Goal: Task Accomplishment & Management: Use online tool/utility

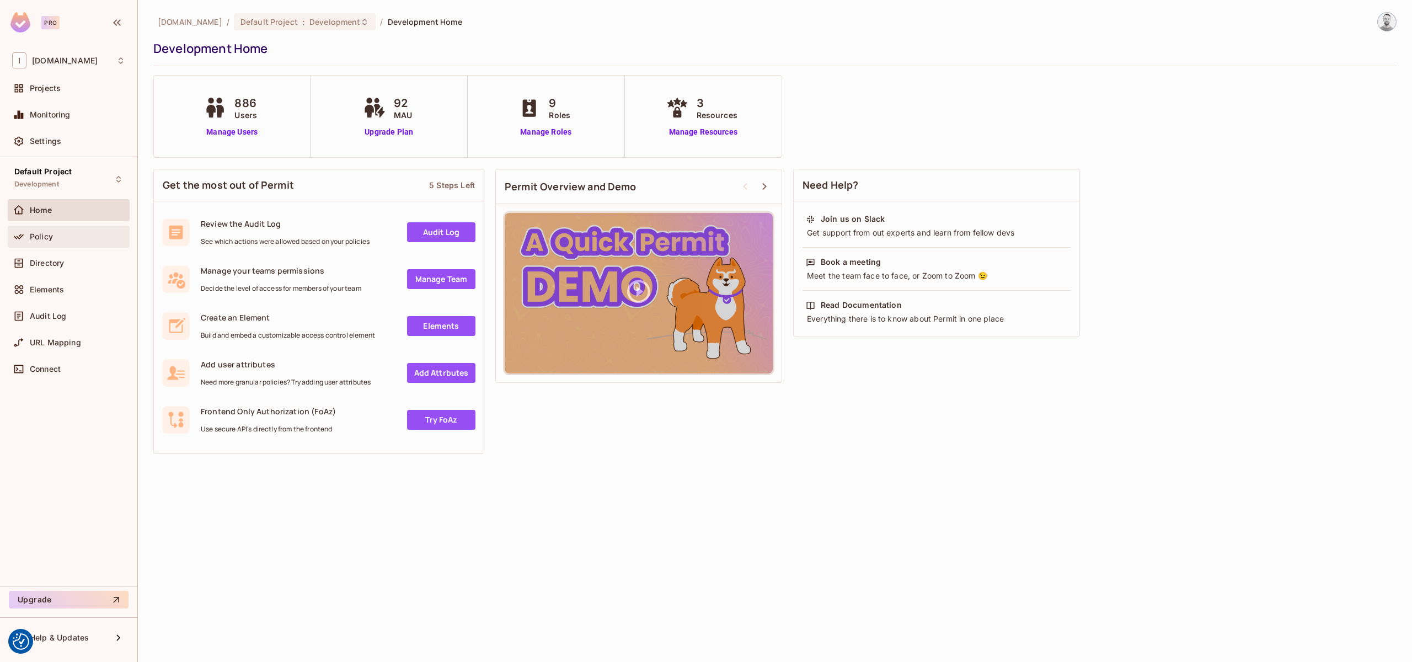
click at [53, 234] on div "Policy" at bounding box center [77, 236] width 95 height 9
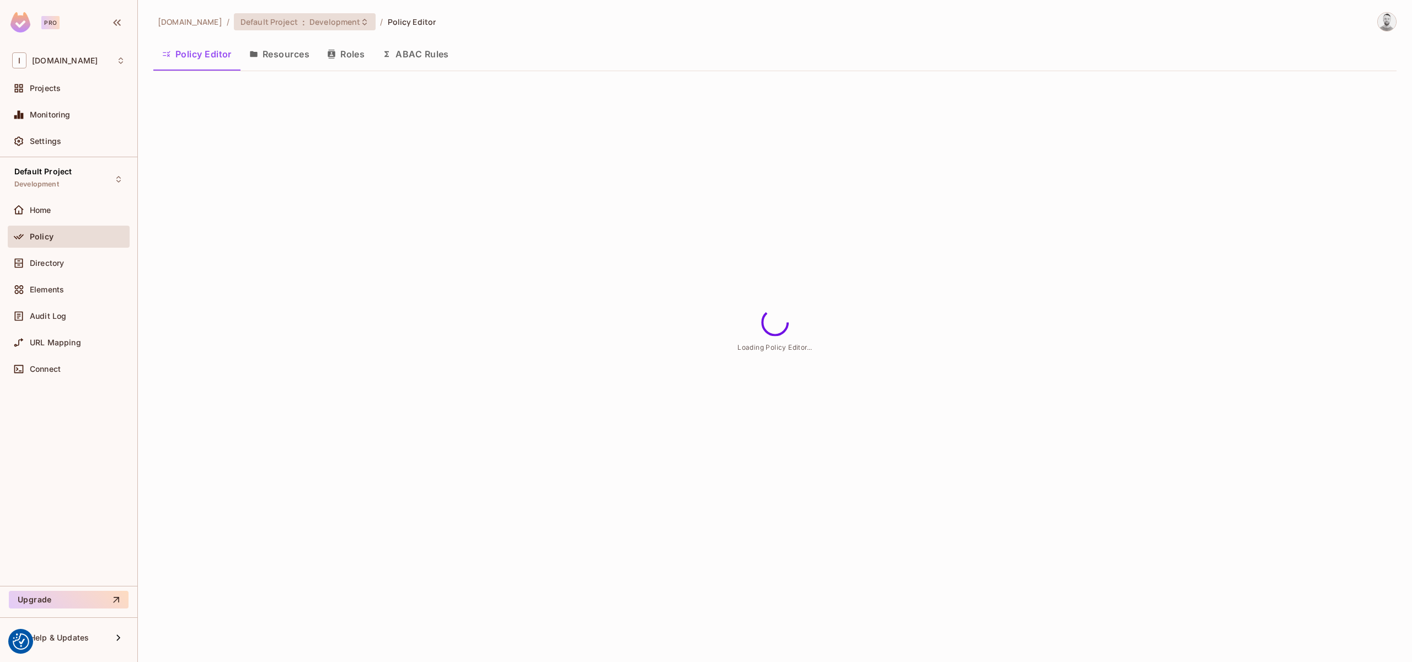
click at [360, 23] on icon at bounding box center [364, 22] width 9 height 9
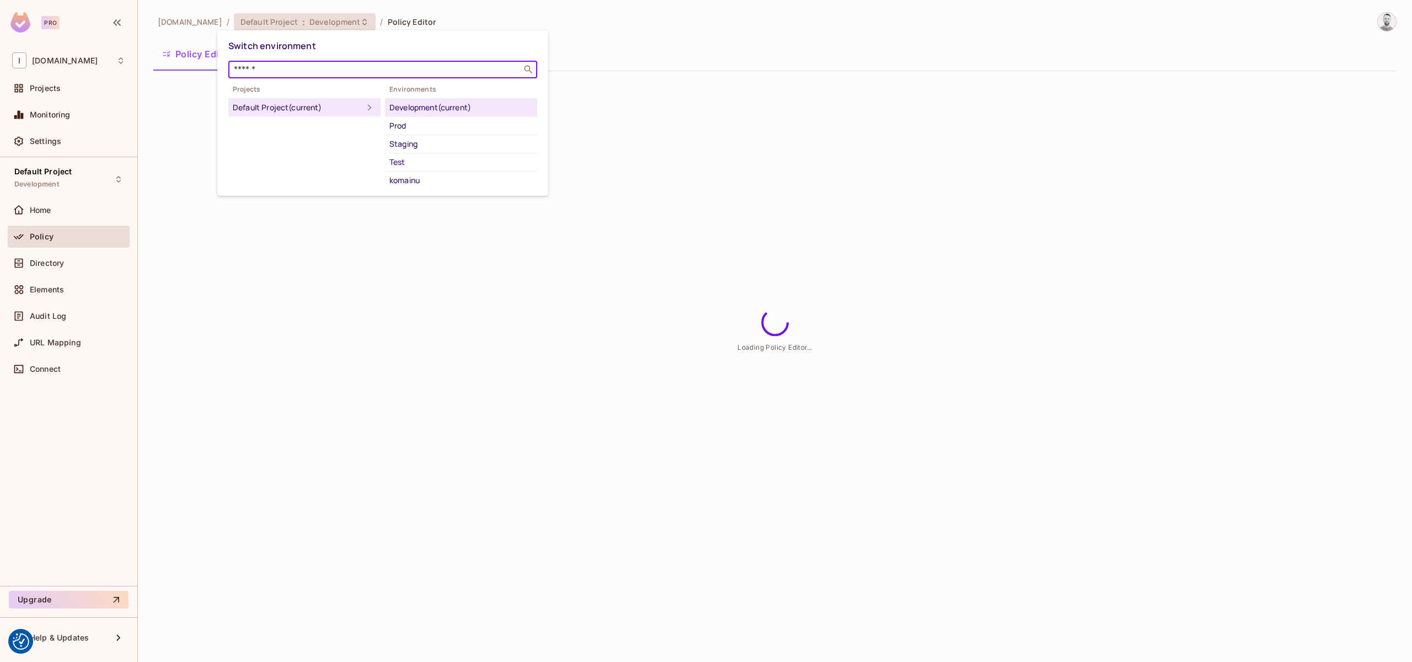
drag, startPoint x: 327, startPoint y: 71, endPoint x: 273, endPoint y: 147, distance: 93.8
click at [327, 71] on input "text" at bounding box center [375, 69] width 287 height 11
click at [228, 393] on div at bounding box center [706, 331] width 1412 height 662
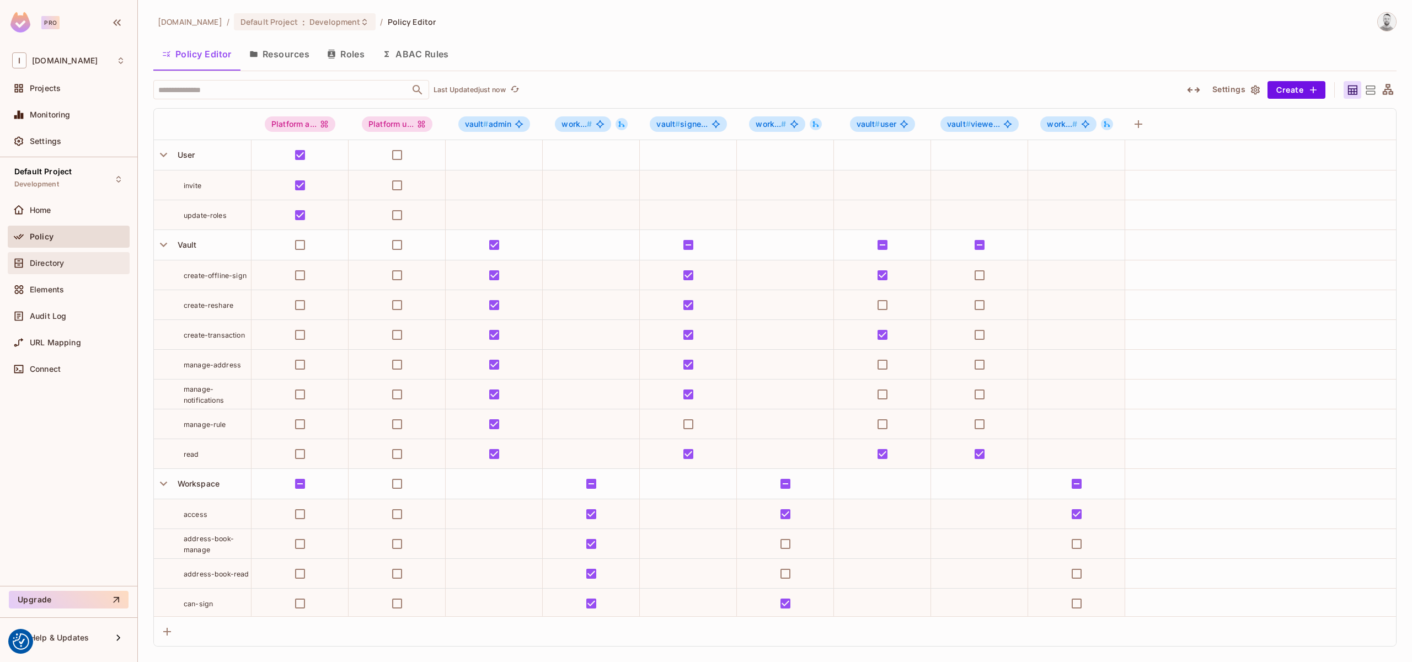
click at [64, 260] on div "Directory" at bounding box center [77, 263] width 95 height 9
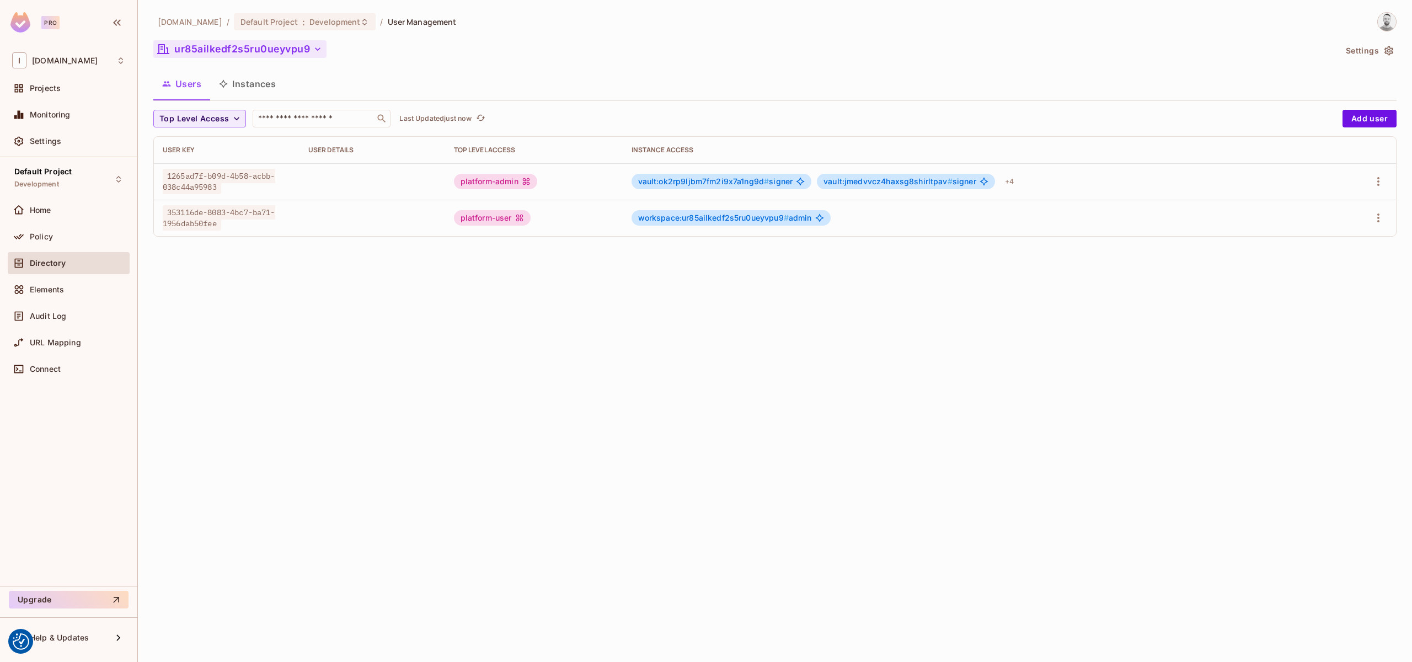
click at [267, 54] on button "ur85ailkedf2s5ru0ueyvpu9" at bounding box center [239, 49] width 173 height 18
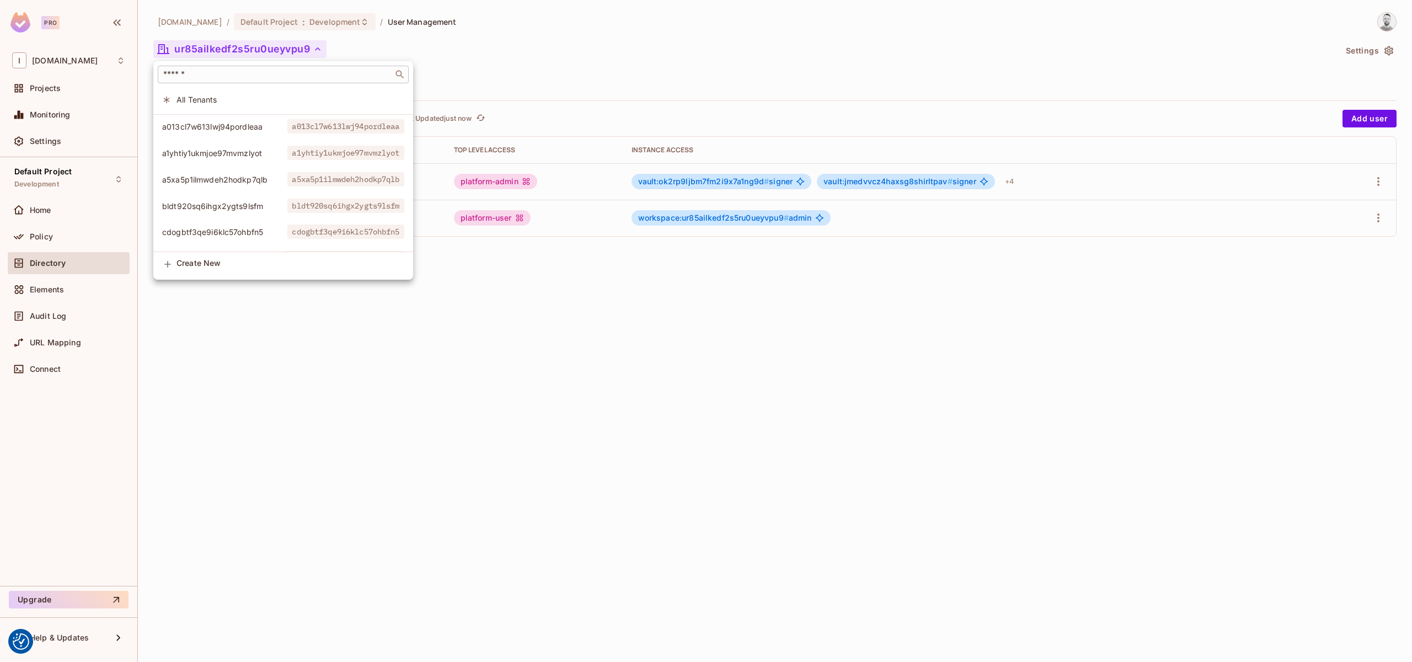
click at [272, 69] on input "text" at bounding box center [275, 74] width 229 height 11
paste input "**********"
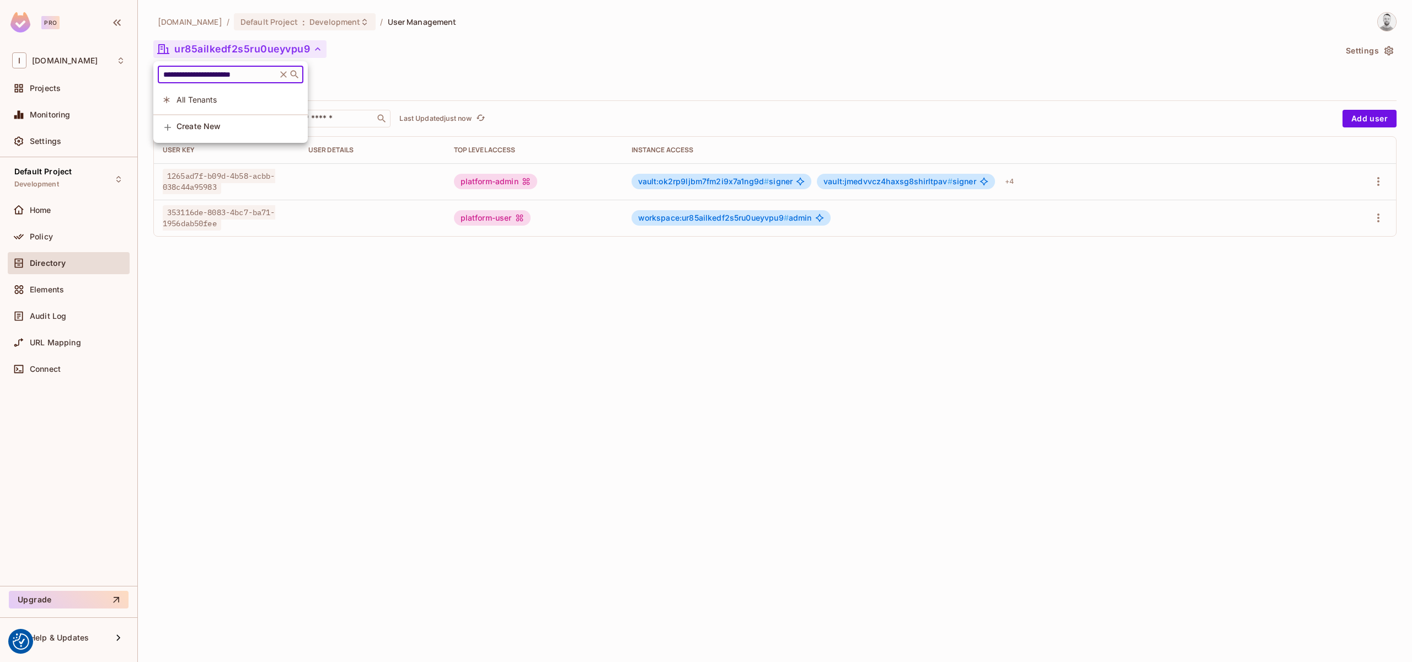
type input "**********"
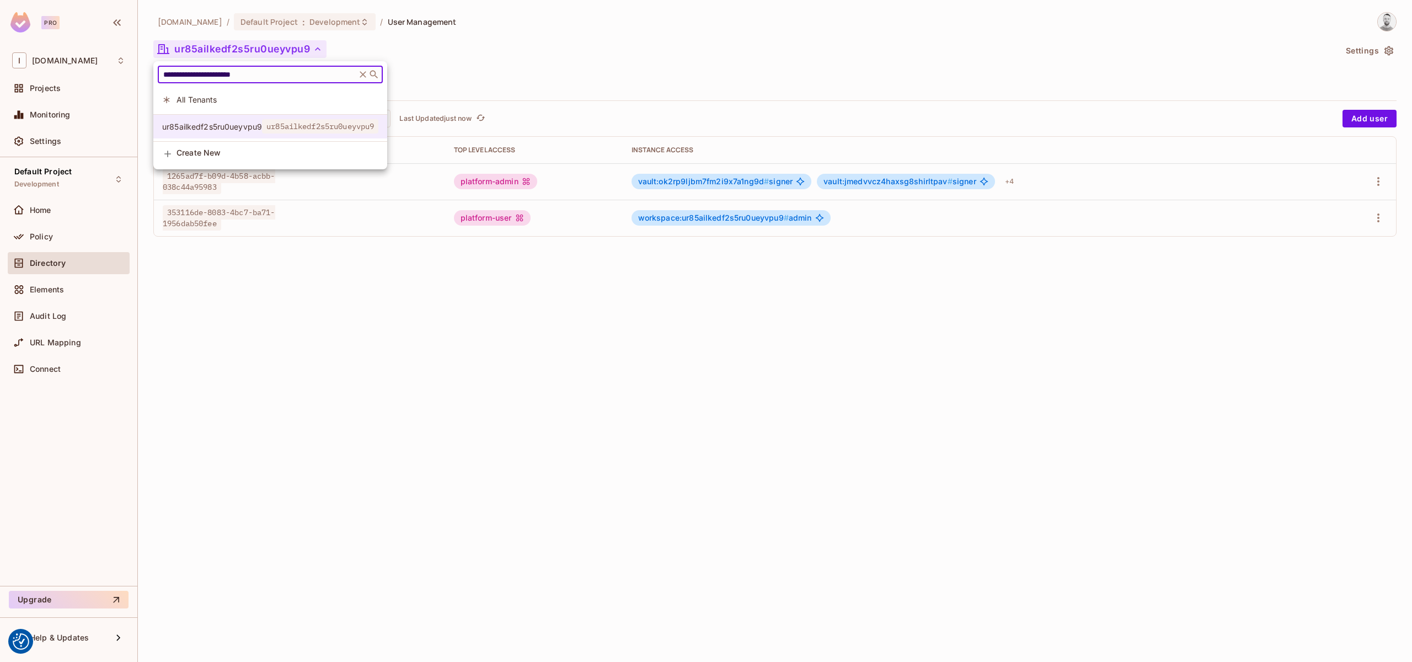
click at [253, 129] on span "ur85ailkedf2s5ru0ueyvpu9" at bounding box center [212, 126] width 100 height 10
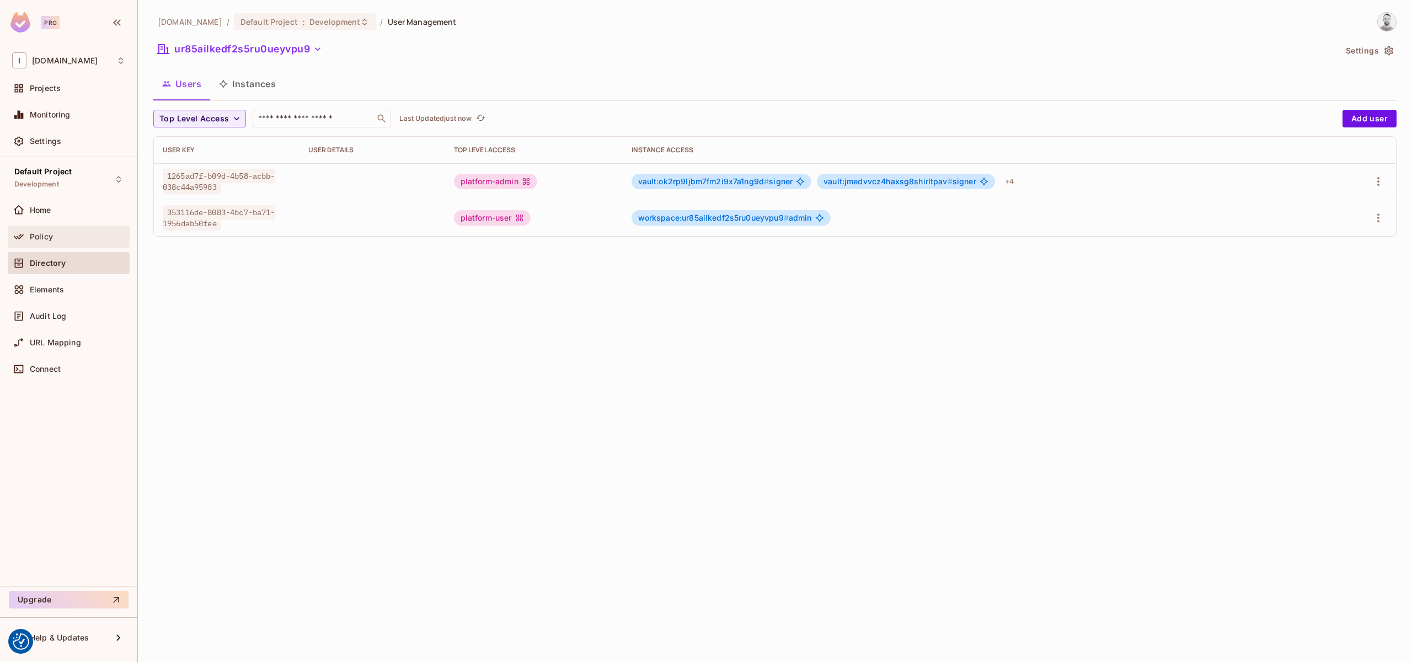
click at [57, 239] on div "Policy" at bounding box center [77, 236] width 95 height 9
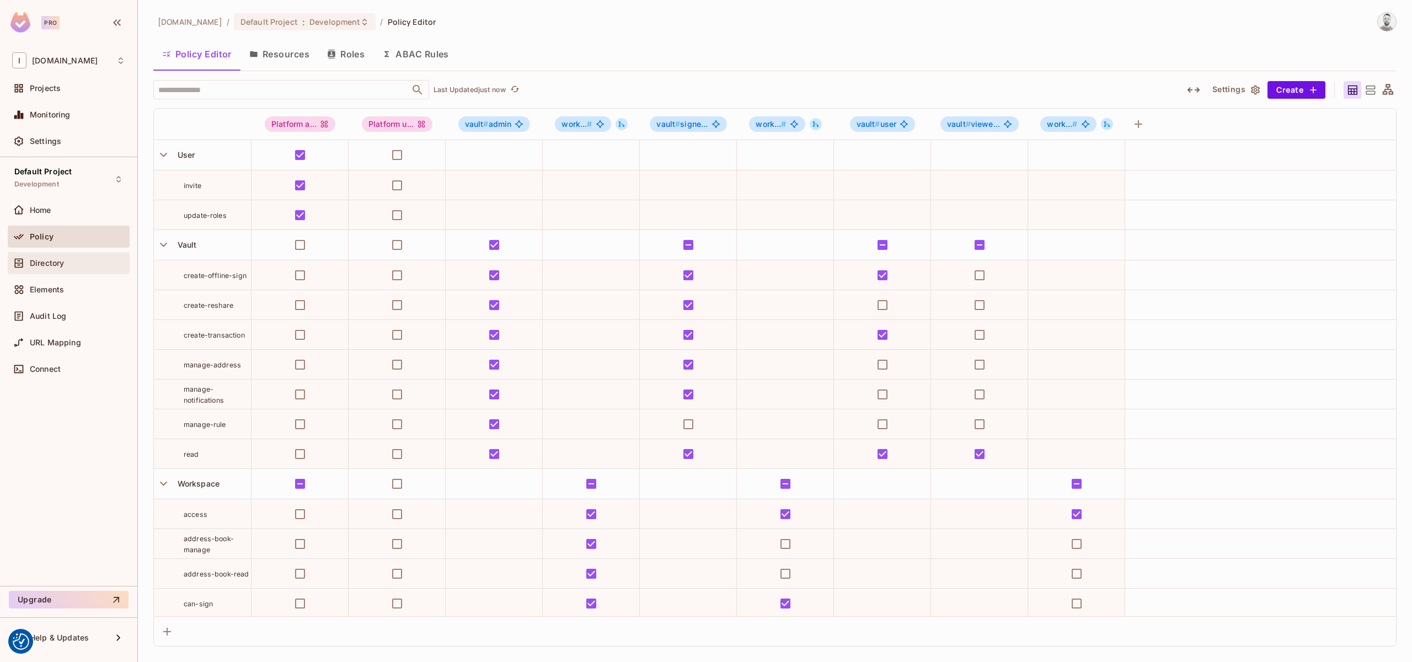
click at [55, 264] on span "Directory" at bounding box center [47, 263] width 34 height 9
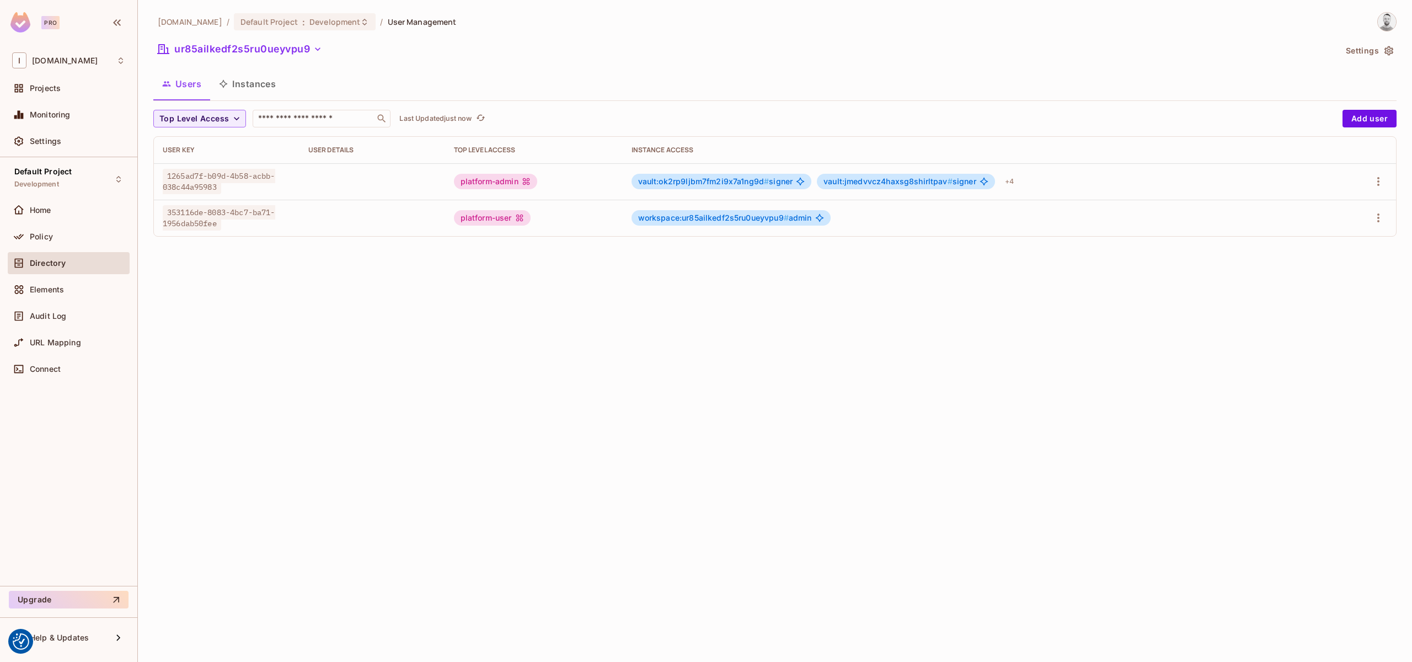
click at [250, 79] on button "Instances" at bounding box center [247, 84] width 74 height 28
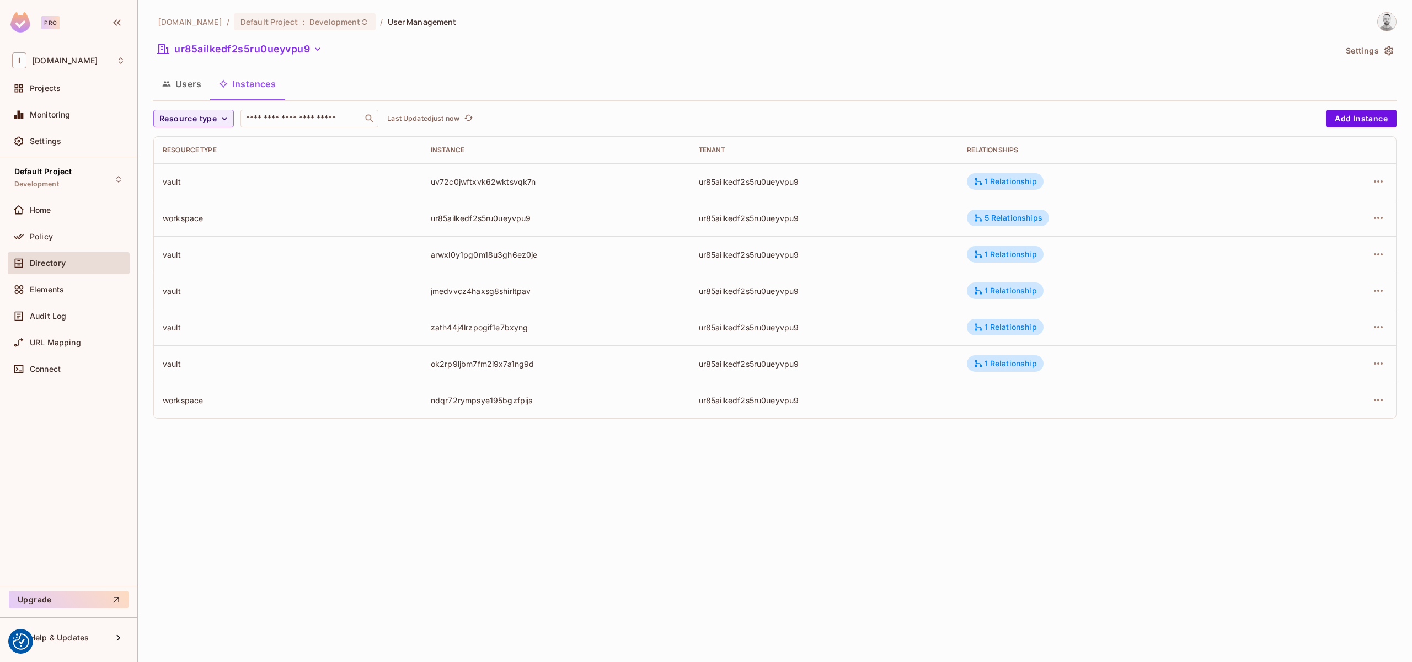
click at [525, 504] on div "[DOMAIN_NAME] / Default Project : Development / User Management ur85ailkedf2s5r…" at bounding box center [775, 331] width 1275 height 662
click at [602, 499] on div "[DOMAIN_NAME] / Default Project : Development / User Management ur85ailkedf2s5r…" at bounding box center [775, 331] width 1275 height 662
click at [1346, 119] on button "Add Instance" at bounding box center [1361, 119] width 71 height 18
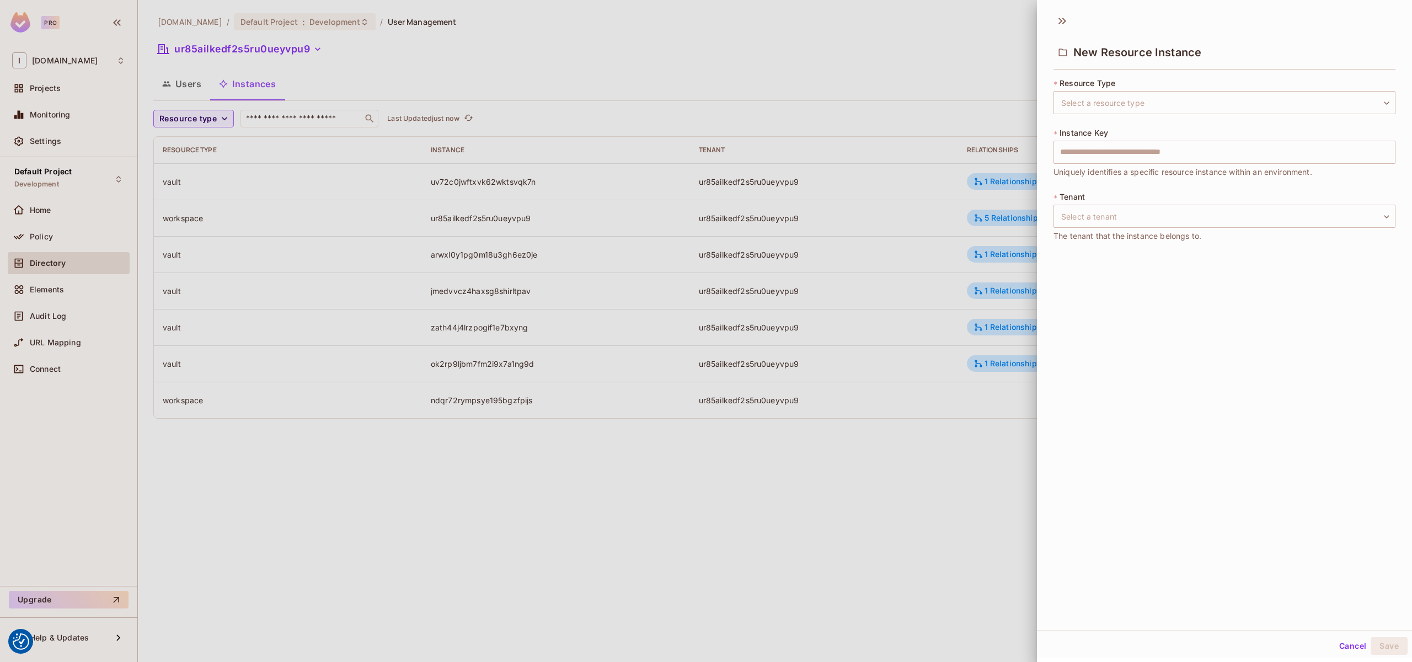
click at [1127, 88] on div "* Resource Type Select a resource type ​ Select a resource type" at bounding box center [1225, 96] width 342 height 36
click at [1128, 99] on body "We use cookies to enhance your browsing experience, serve personalized ads or c…" at bounding box center [706, 331] width 1412 height 662
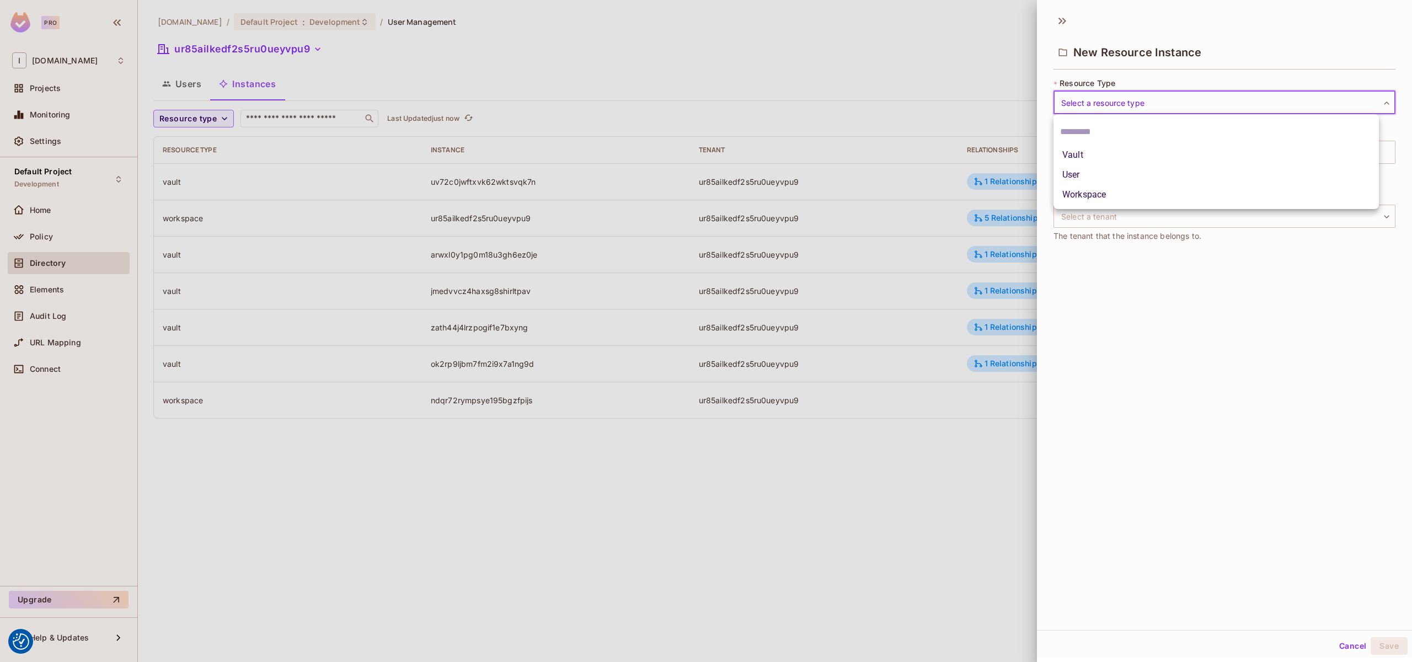
click at [1091, 158] on li "Vault" at bounding box center [1217, 155] width 326 height 20
type input "*****"
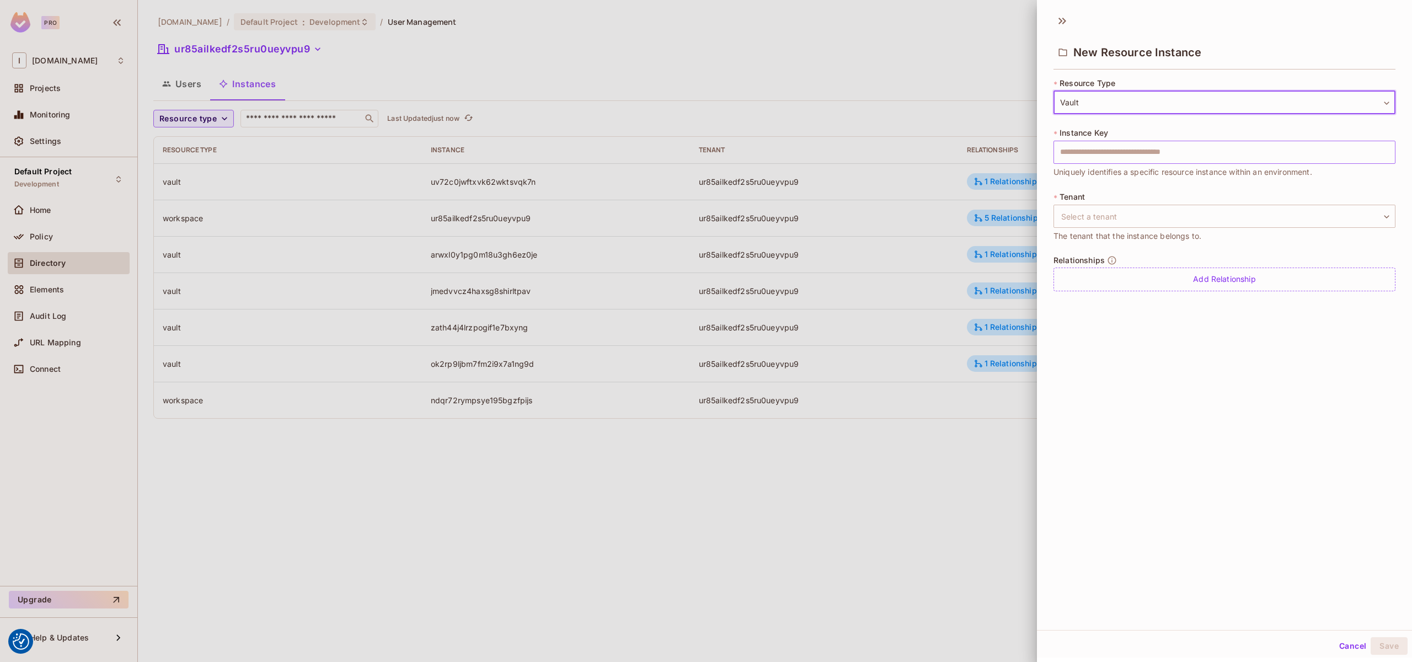
click at [1086, 163] on input "text" at bounding box center [1225, 152] width 342 height 23
paste input "**********"
type input "**********"
click at [1078, 218] on body "We use cookies to enhance your browsing experience, serve personalized ads or c…" at bounding box center [706, 331] width 1412 height 662
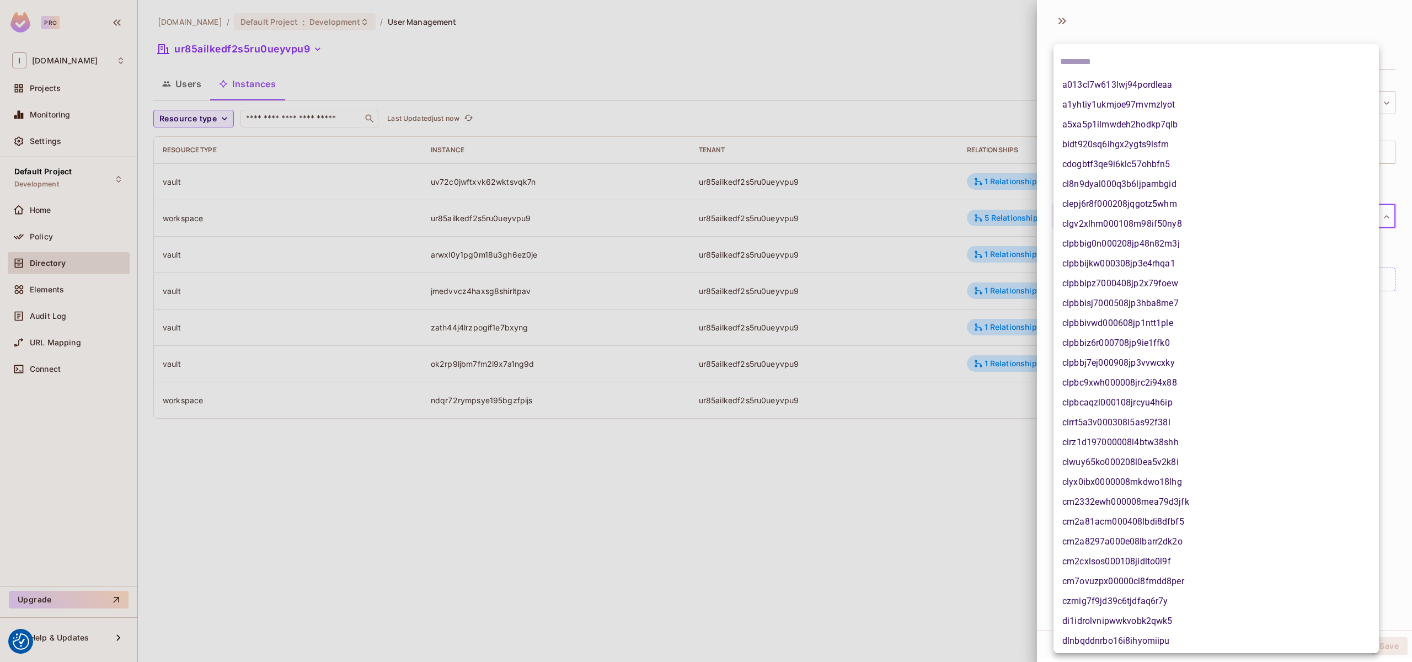
scroll to position [975, 0]
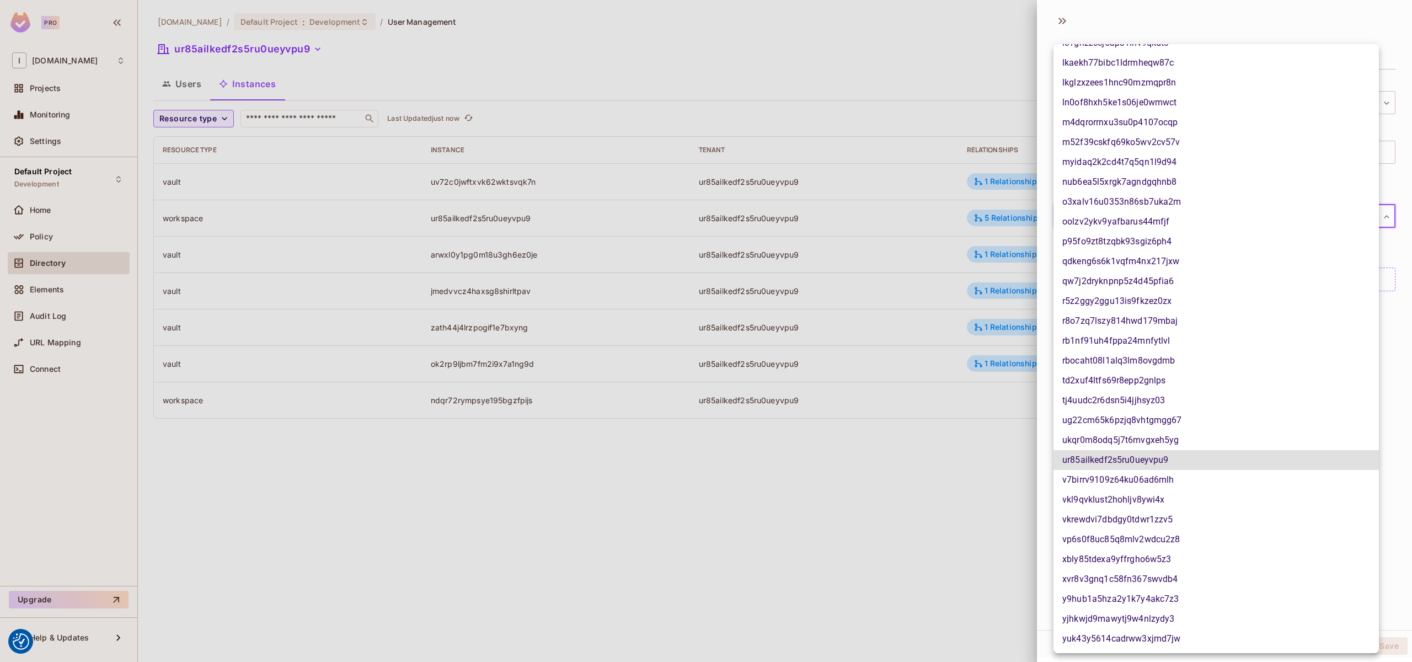
type input "**********"
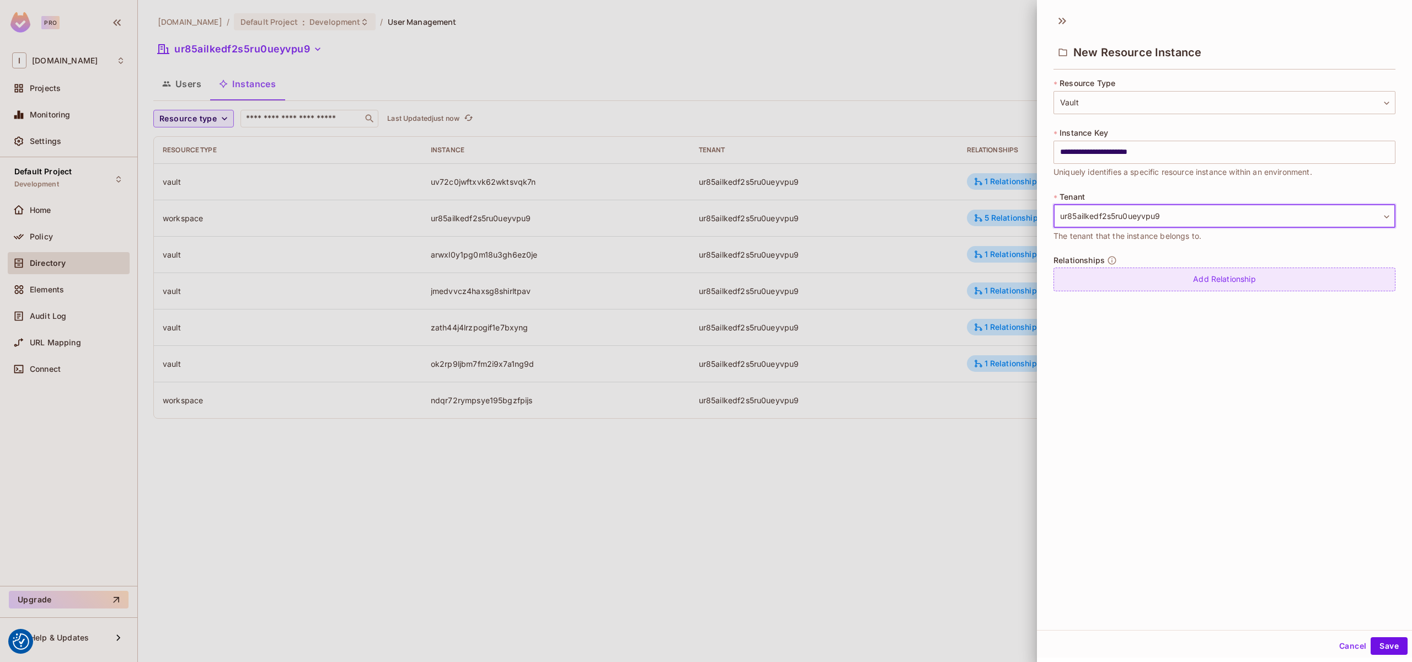
click at [1171, 287] on div "Add Relationship" at bounding box center [1225, 280] width 342 height 24
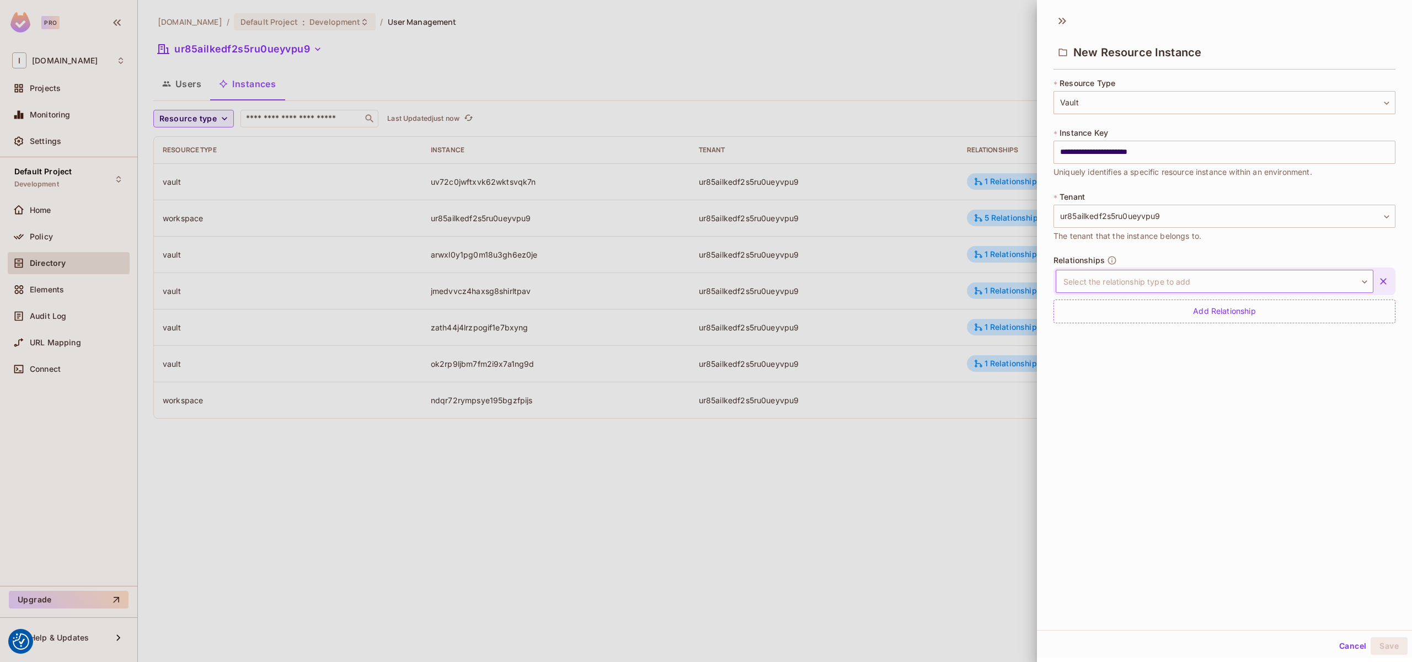
click at [1183, 284] on body "We use cookies to enhance your browsing experience, serve personalized ads or c…" at bounding box center [706, 331] width 1412 height 662
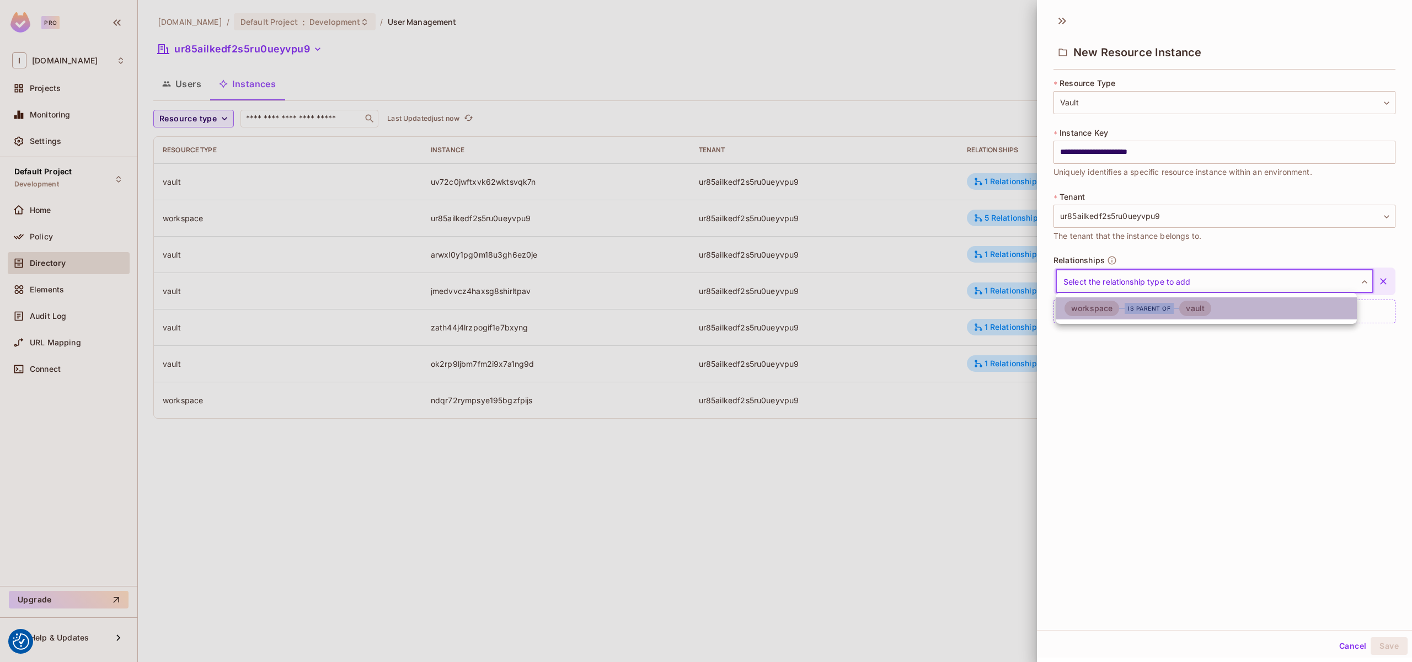
click at [1126, 306] on div "is parent of" at bounding box center [1149, 308] width 49 height 11
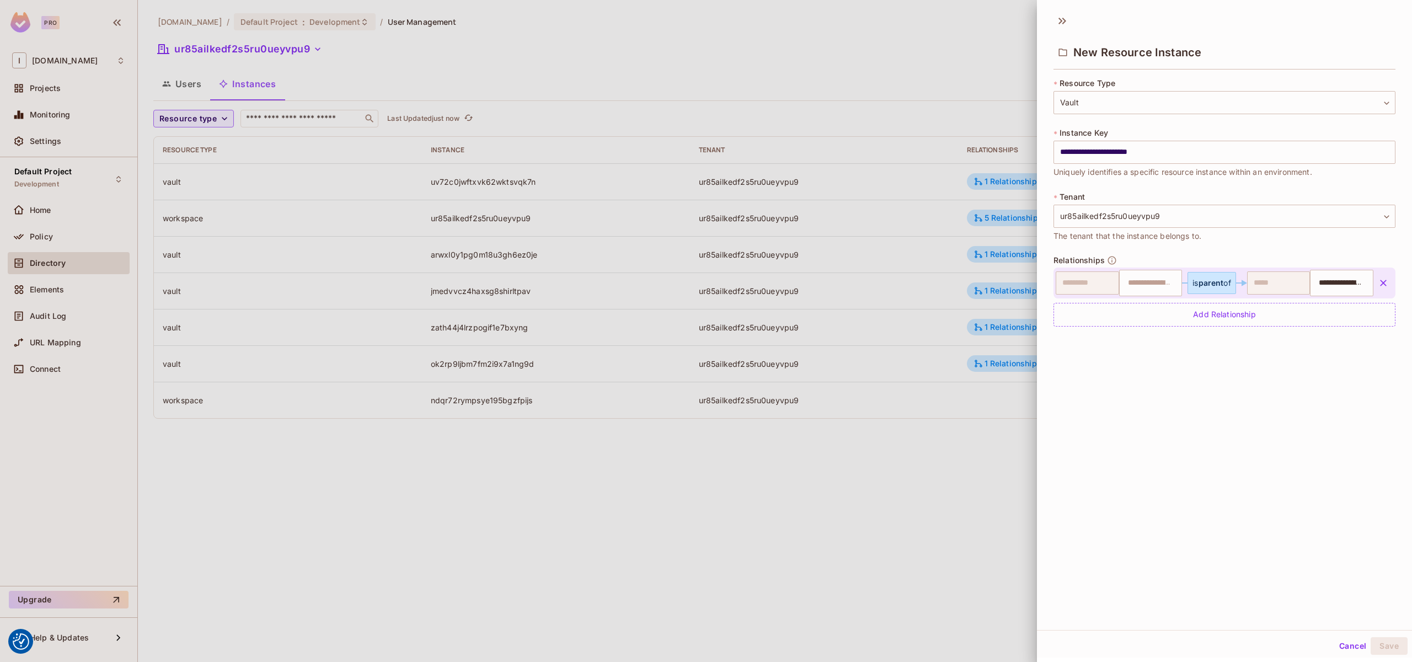
click at [1378, 279] on icon "button" at bounding box center [1383, 283] width 11 height 11
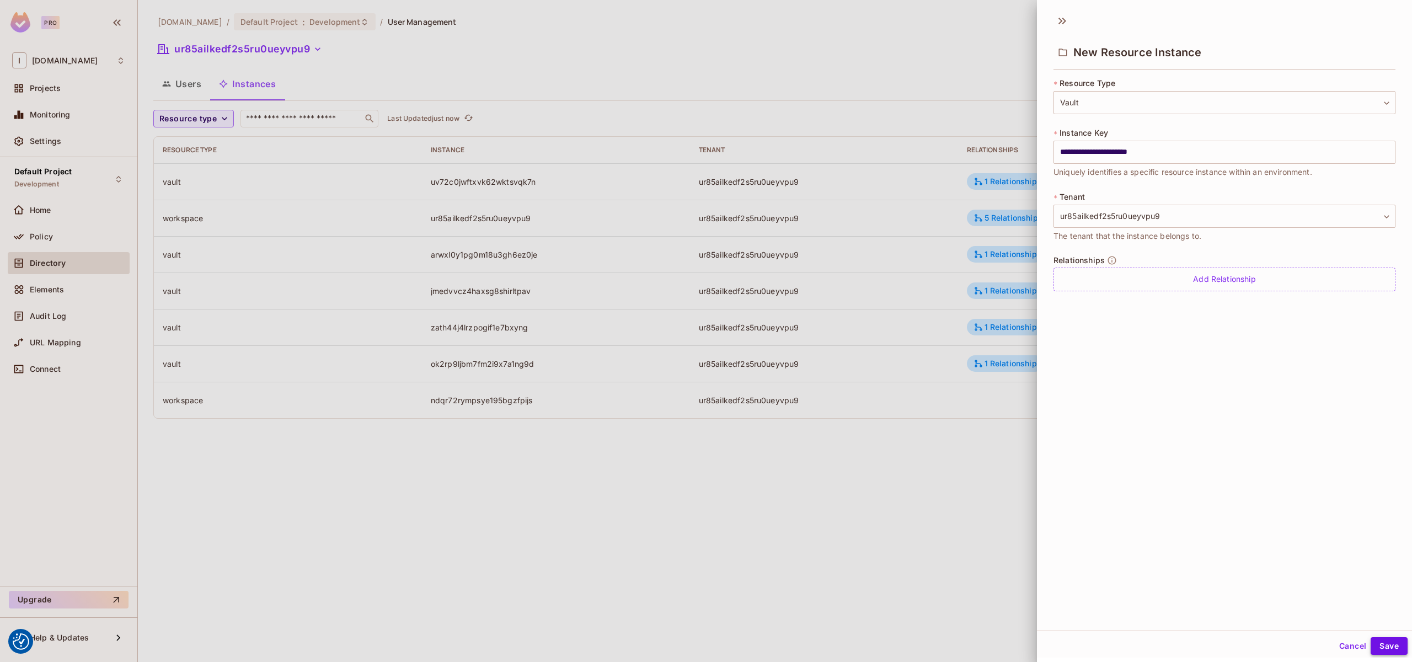
click at [1388, 643] on button "Save" at bounding box center [1389, 646] width 37 height 18
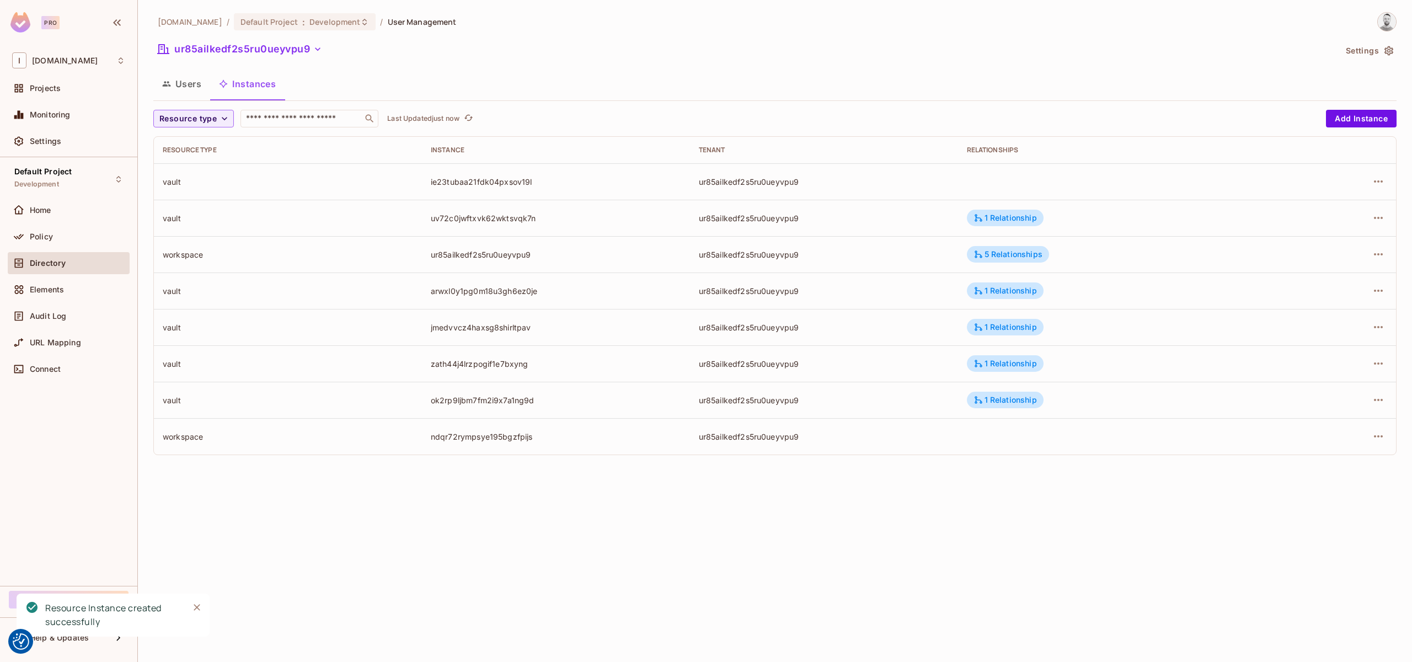
click at [488, 439] on div "ndqr72rympsye195bgzfpijs" at bounding box center [556, 436] width 250 height 10
copy div "ndqr72rympsye195bgzfpijs"
click at [1377, 182] on icon "button" at bounding box center [1378, 181] width 13 height 13
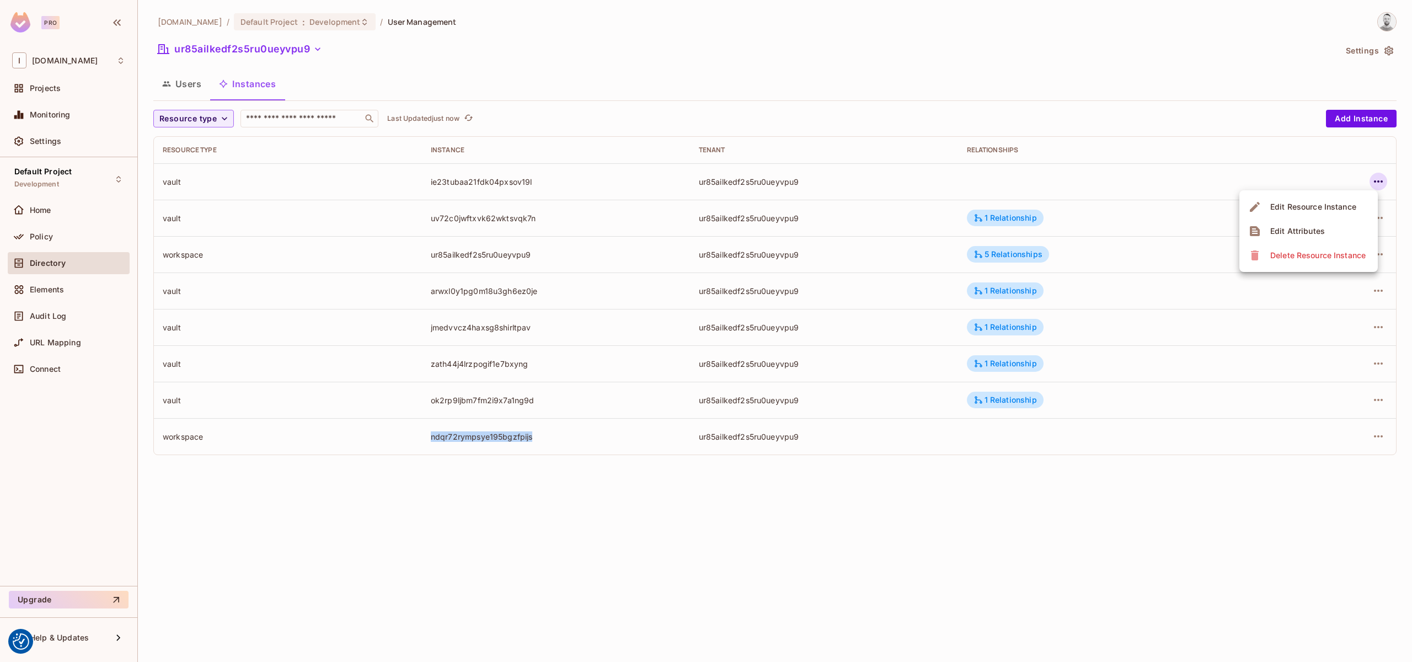
drag, startPoint x: 1281, startPoint y: 228, endPoint x: 1291, endPoint y: 205, distance: 25.5
click at [1291, 205] on ul "Edit Resource Instance Edit Attributes Delete Resource Instance" at bounding box center [1309, 231] width 138 height 82
click at [1294, 204] on div "Edit Resource Instance" at bounding box center [1314, 206] width 86 height 11
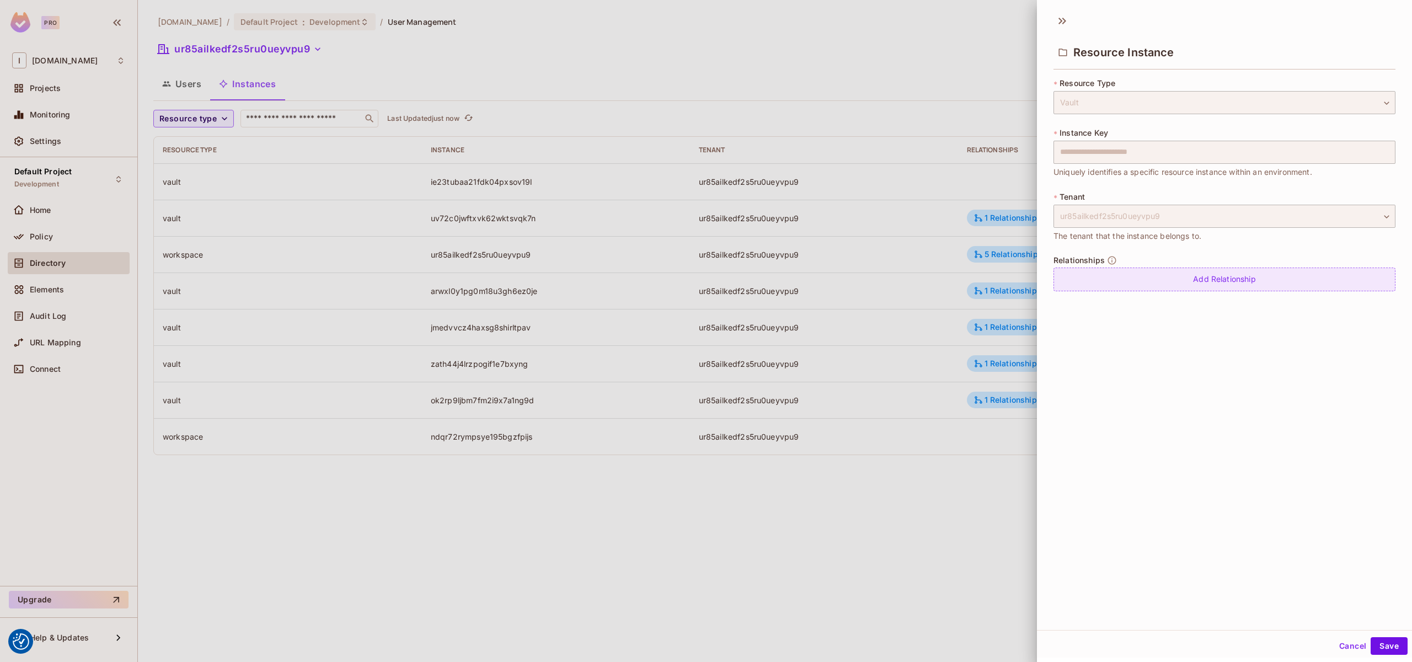
click at [1174, 281] on div "Add Relationship" at bounding box center [1225, 280] width 342 height 24
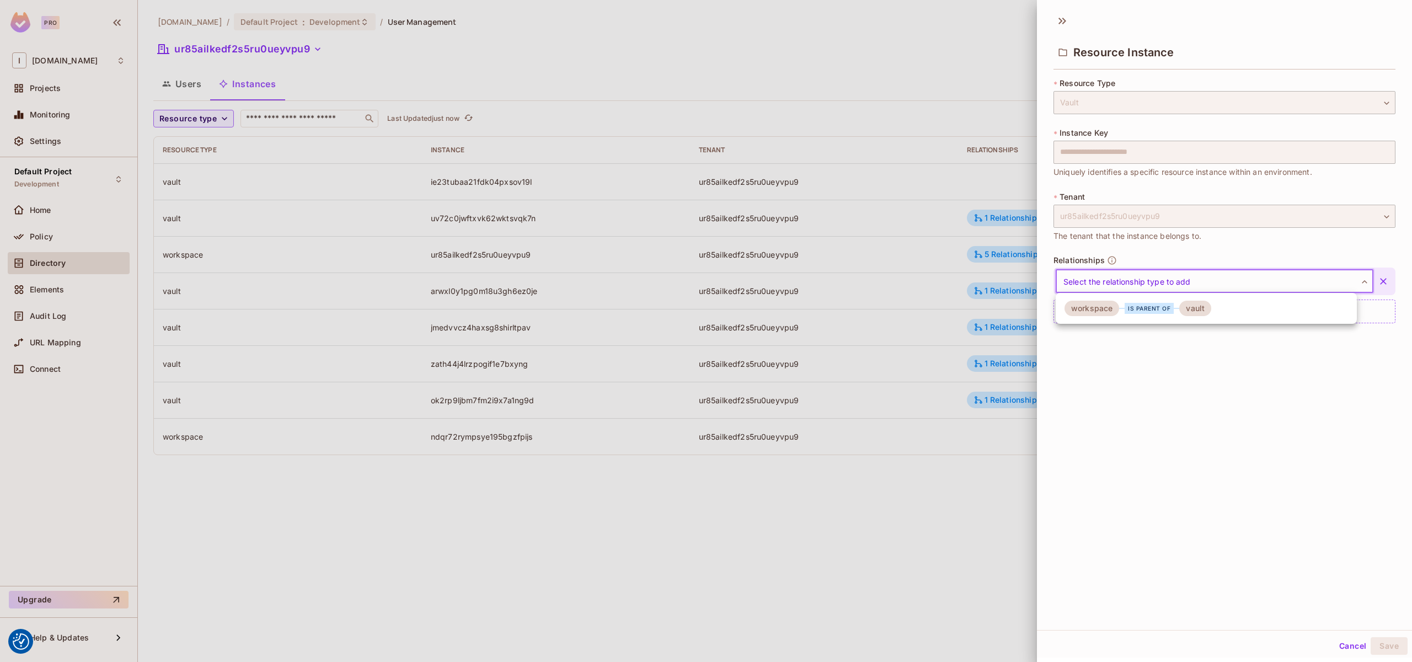
click at [1175, 289] on body "We use cookies to enhance your browsing experience, serve personalized ads or c…" at bounding box center [706, 331] width 1412 height 662
click at [1135, 311] on div "is parent of" at bounding box center [1149, 308] width 49 height 11
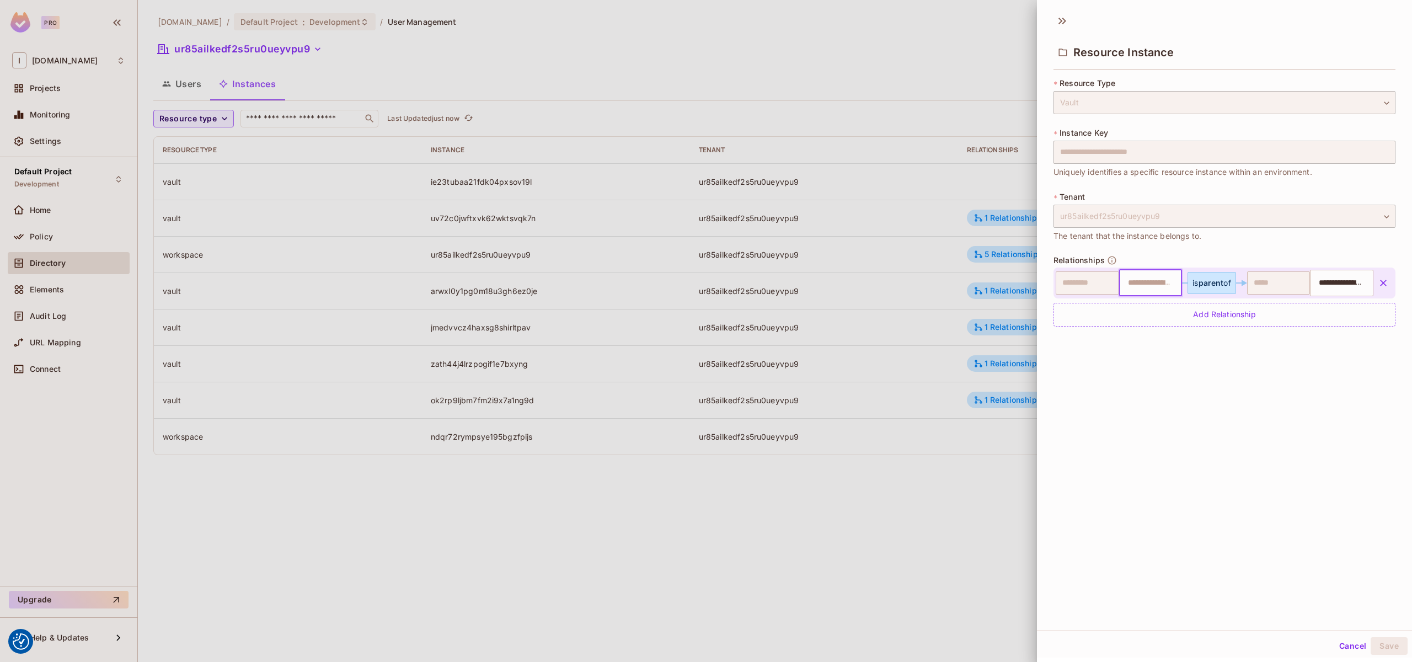
click at [1152, 280] on input "text" at bounding box center [1150, 283] width 56 height 22
paste input "**********"
type input "**********"
click at [1345, 577] on div "**********" at bounding box center [1224, 319] width 375 height 622
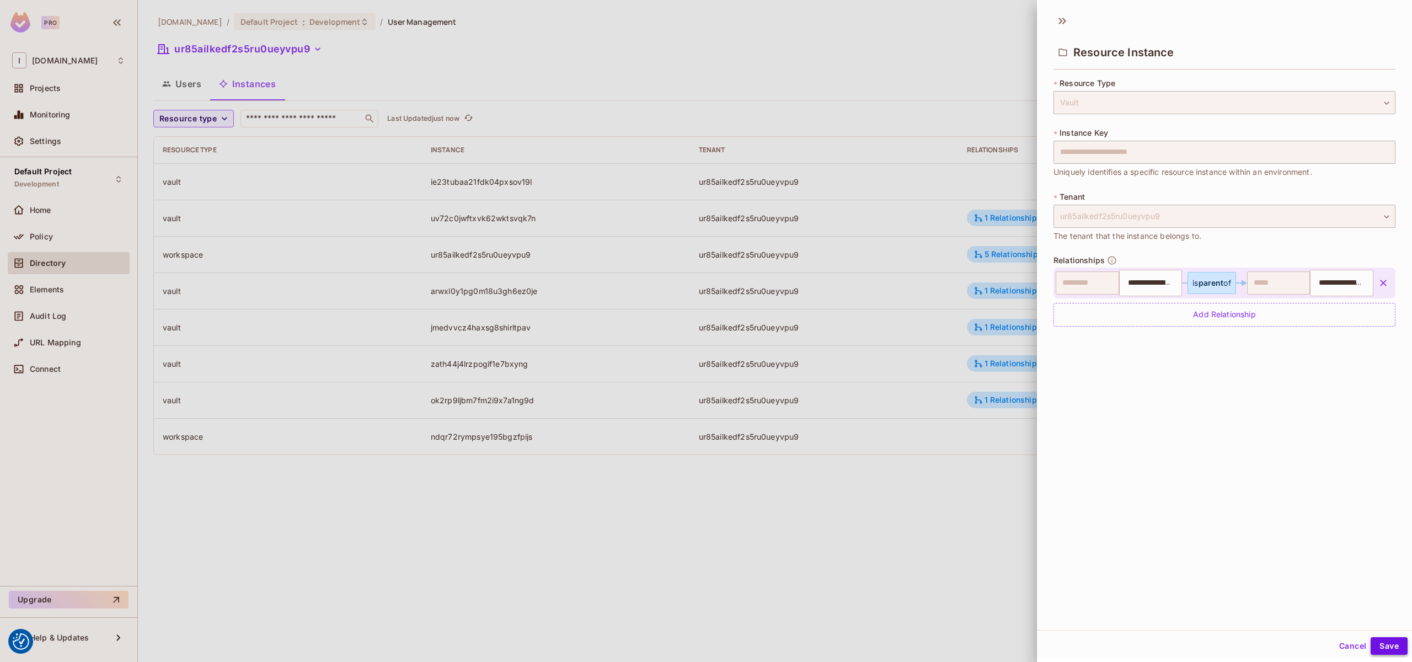
click at [1380, 643] on button "Save" at bounding box center [1389, 646] width 37 height 18
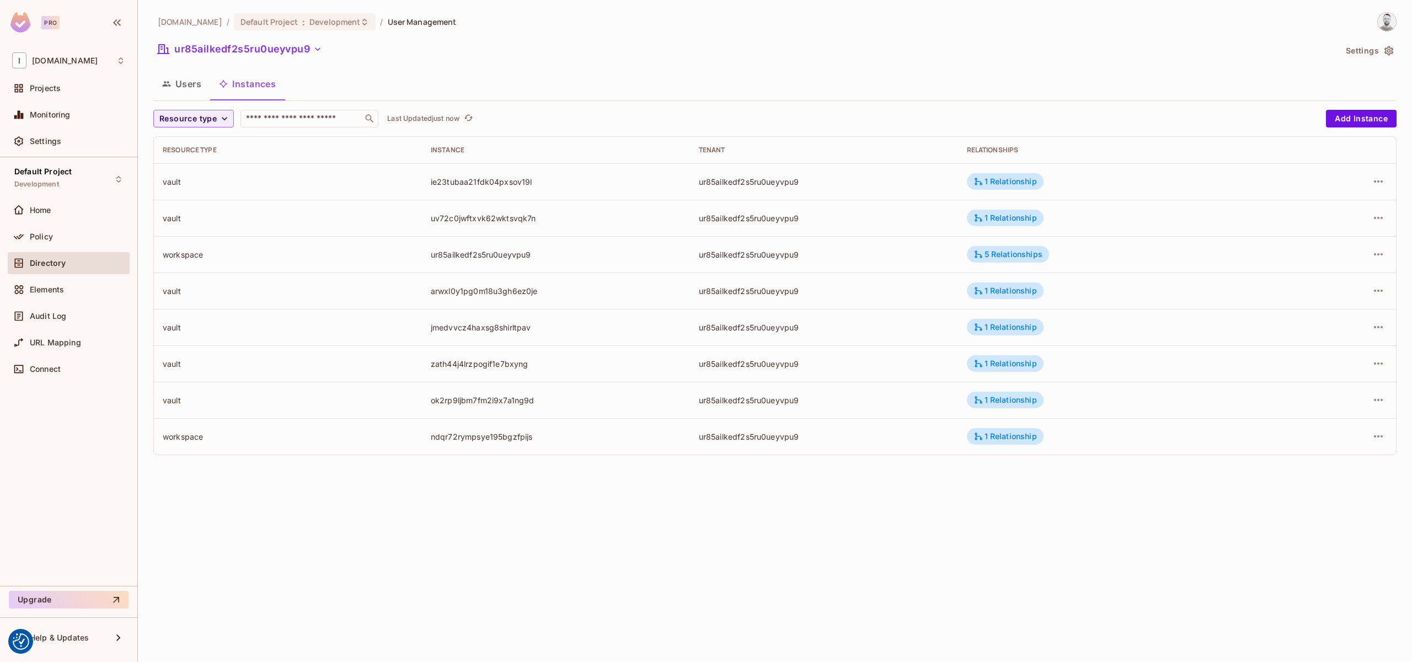
click at [677, 520] on div "[DOMAIN_NAME] / Default Project : Development / User Management ur85ailkedf2s5r…" at bounding box center [775, 331] width 1275 height 662
